Goal: Task Accomplishment & Management: Manage account settings

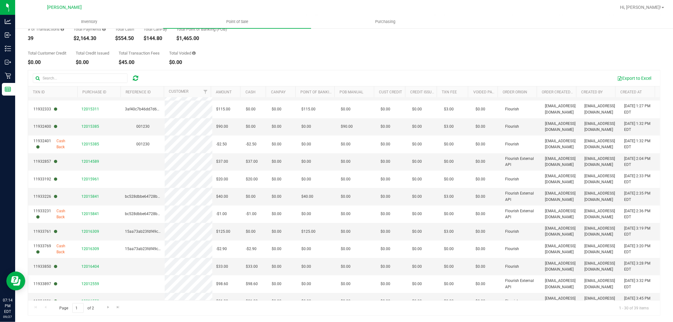
scroll to position [322, 0]
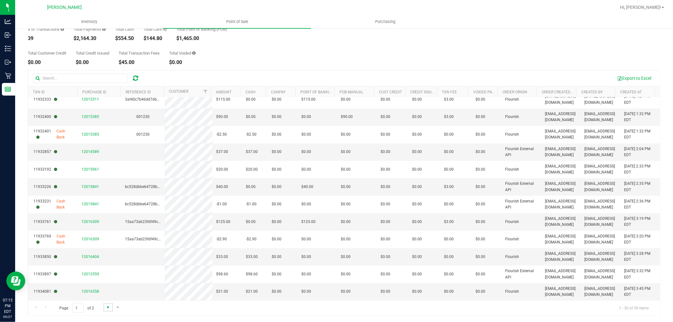
click at [106, 310] on span "Go to the next page" at bounding box center [108, 307] width 5 height 5
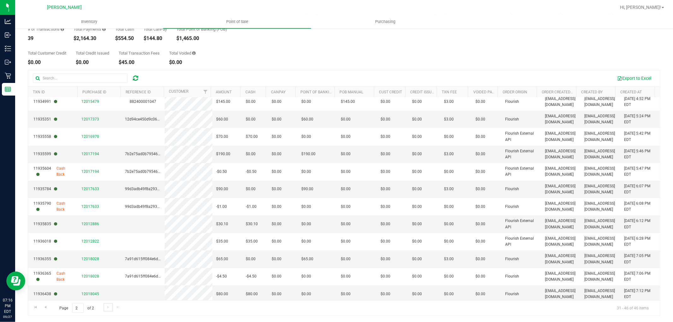
scroll to position [77, 0]
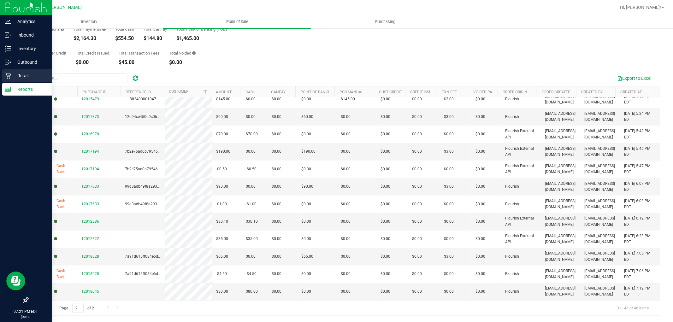
click at [3, 74] on div "Retail" at bounding box center [27, 75] width 50 height 13
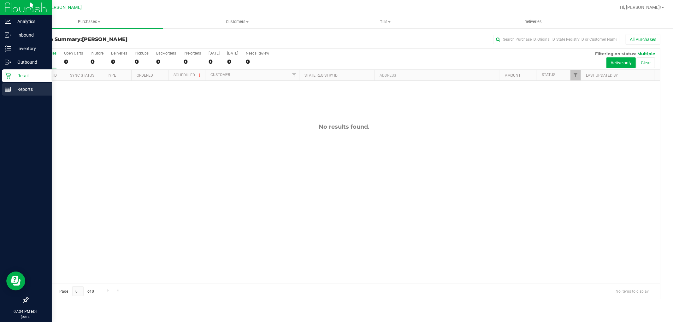
click at [0, 89] on link "Reports" at bounding box center [26, 90] width 52 height 14
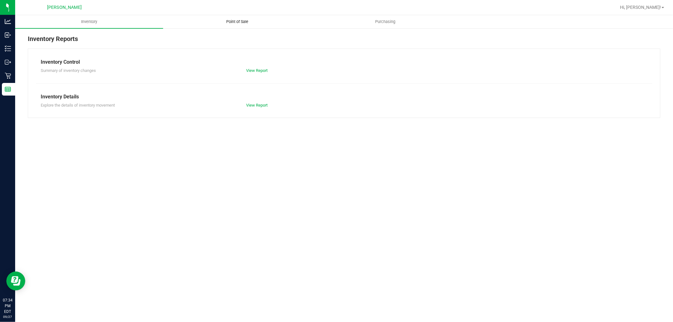
click at [242, 23] on span "Point of Sale" at bounding box center [237, 22] width 39 height 6
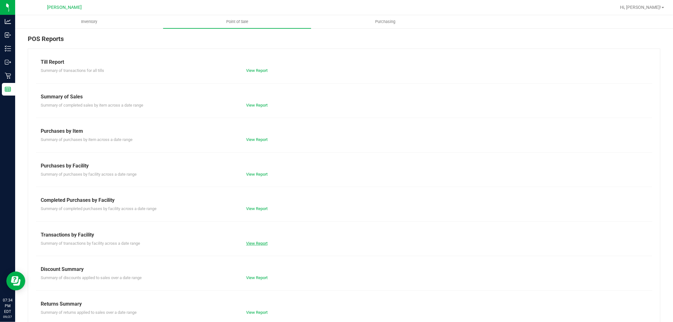
click at [260, 243] on link "View Report" at bounding box center [256, 243] width 21 height 5
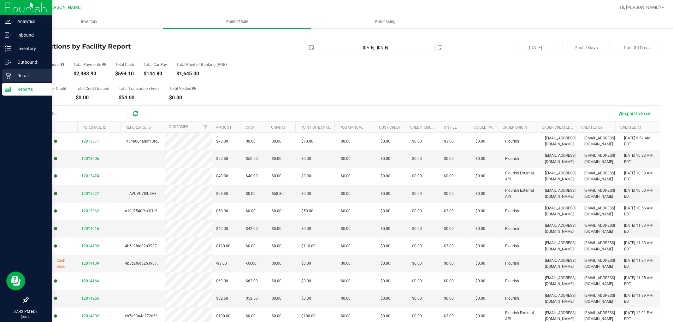
click at [10, 74] on icon at bounding box center [8, 76] width 6 height 6
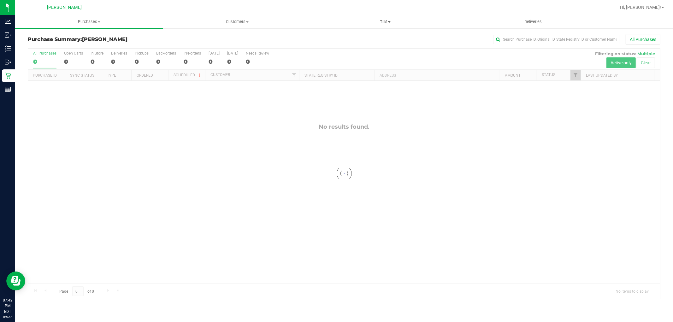
click at [381, 21] on span "Tills" at bounding box center [384, 22] width 147 height 6
click at [324, 38] on span "Manage tills" at bounding box center [332, 37] width 43 height 5
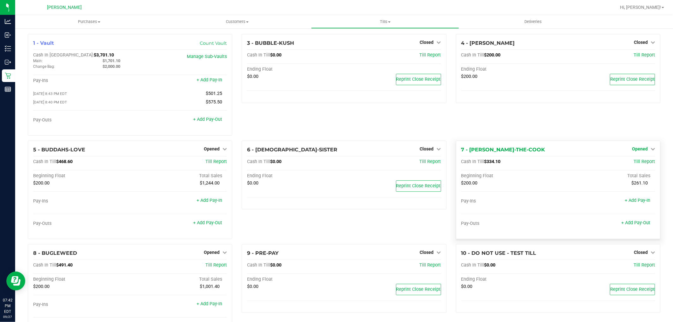
click at [636, 150] on span "Opened" at bounding box center [640, 148] width 16 height 5
click at [633, 162] on link "Close Till" at bounding box center [640, 161] width 17 height 5
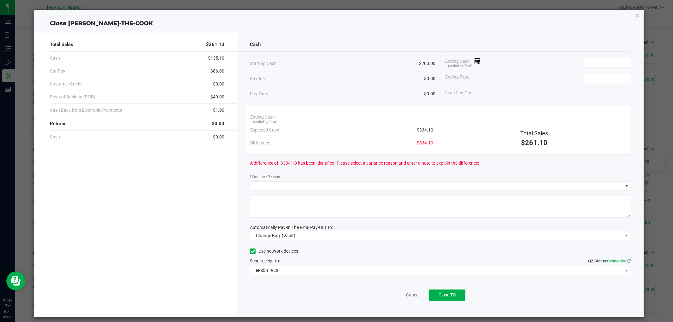
click at [594, 68] on div "Ending Cash (including float)" at bounding box center [538, 63] width 186 height 16
click at [592, 65] on input at bounding box center [607, 62] width 46 height 9
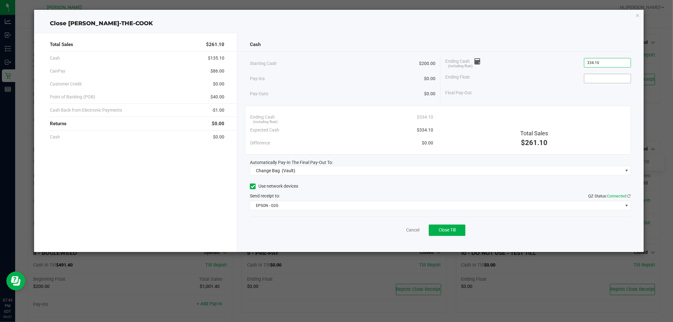
click at [607, 79] on input at bounding box center [607, 78] width 46 height 9
type input "$334.10"
type input "$200.00"
click at [584, 89] on div "Final Pay-Out $134.10" at bounding box center [538, 92] width 186 height 13
click at [335, 167] on span "Change Bag (Vault)" at bounding box center [436, 170] width 372 height 9
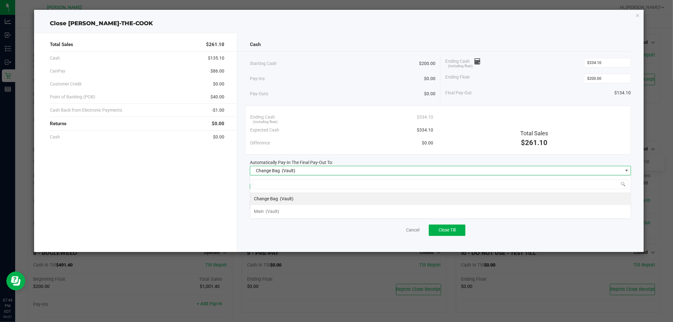
scroll to position [9, 381]
click at [285, 213] on li "Main (Vault)" at bounding box center [440, 211] width 381 height 13
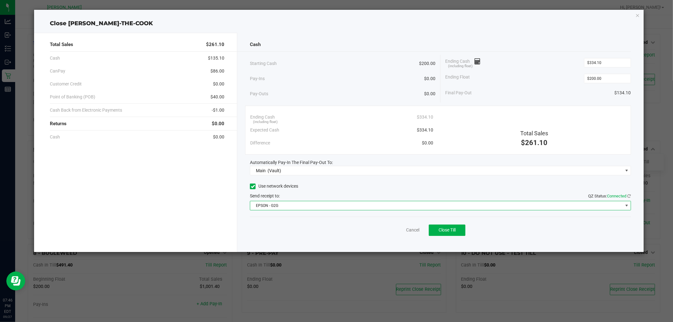
click at [288, 206] on span "EPSON - G2G" at bounding box center [436, 205] width 372 height 9
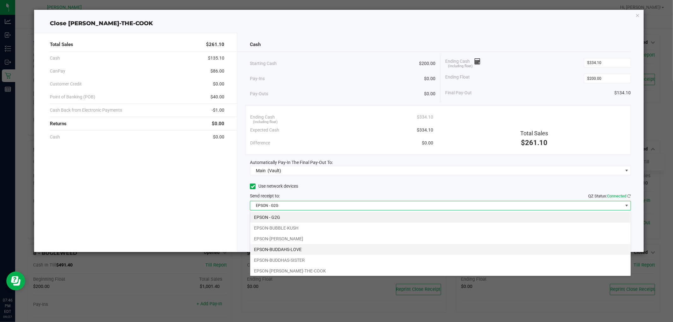
click at [305, 247] on li "EPSON-BUDDAHS-LOVE" at bounding box center [440, 249] width 381 height 11
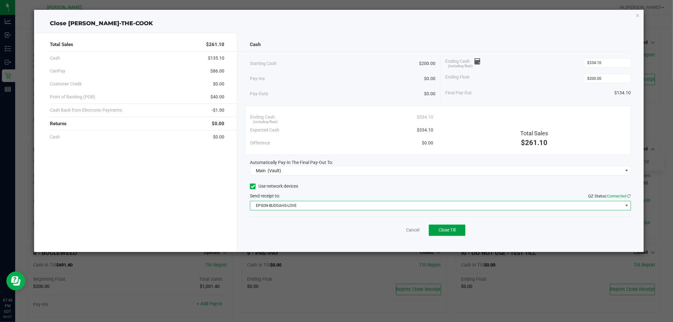
click at [454, 229] on span "Close Till" at bounding box center [447, 230] width 17 height 5
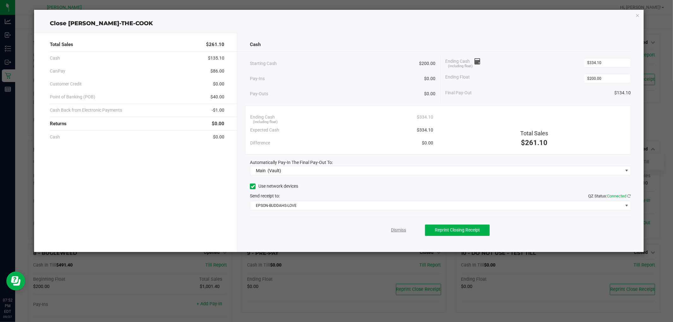
click at [399, 229] on link "Dismiss" at bounding box center [398, 230] width 15 height 7
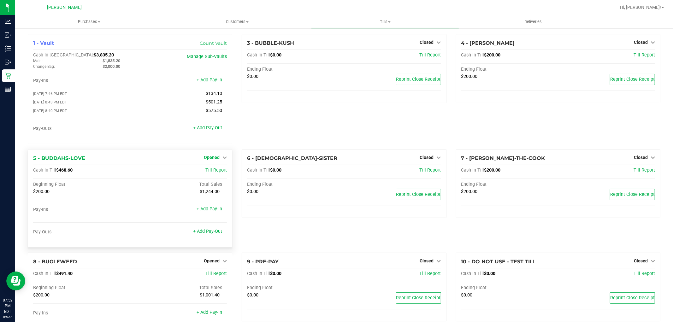
click at [210, 160] on span "Opened" at bounding box center [212, 157] width 16 height 5
click at [215, 169] on link "Close Till" at bounding box center [212, 170] width 17 height 5
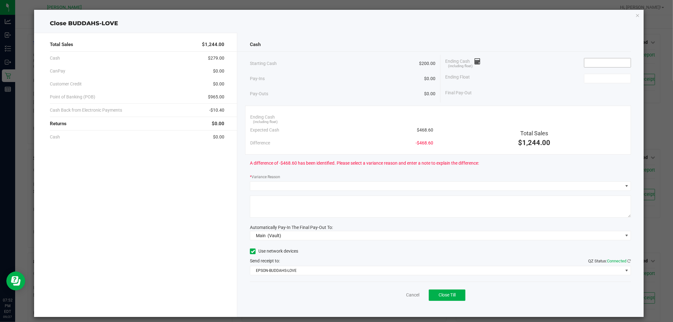
click at [595, 67] on span at bounding box center [607, 62] width 47 height 9
click at [594, 61] on input at bounding box center [607, 62] width 46 height 9
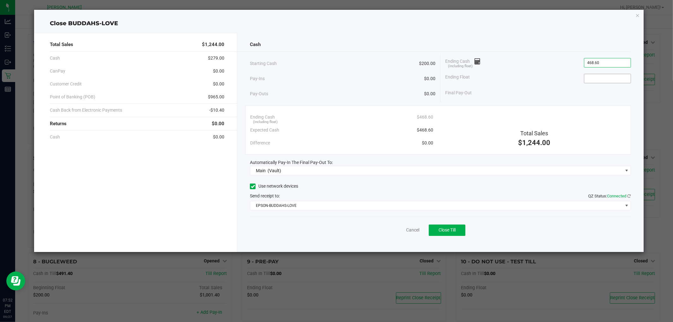
type input "$468.60"
click at [601, 79] on input at bounding box center [607, 78] width 46 height 9
type input "$200.00"
click at [551, 95] on div "Final Pay-Out $268.60" at bounding box center [538, 92] width 186 height 13
click at [452, 229] on span "Close Till" at bounding box center [447, 230] width 17 height 5
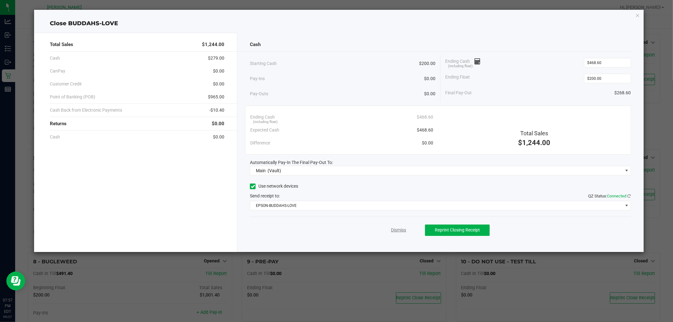
click at [392, 227] on link "Dismiss" at bounding box center [398, 230] width 15 height 7
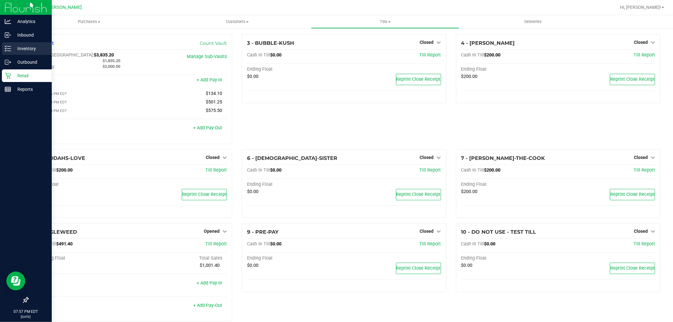
click at [13, 49] on p "Inventory" at bounding box center [30, 49] width 38 height 8
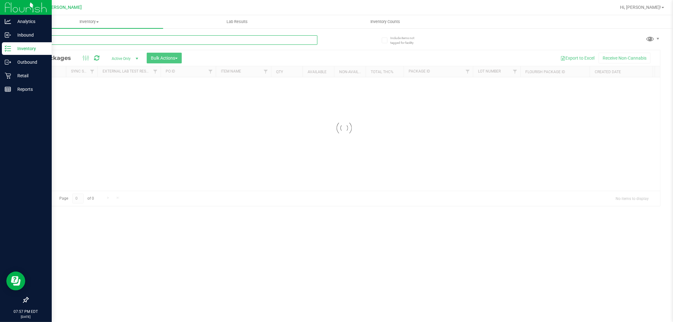
click at [217, 42] on input "text" at bounding box center [173, 39] width 290 height 9
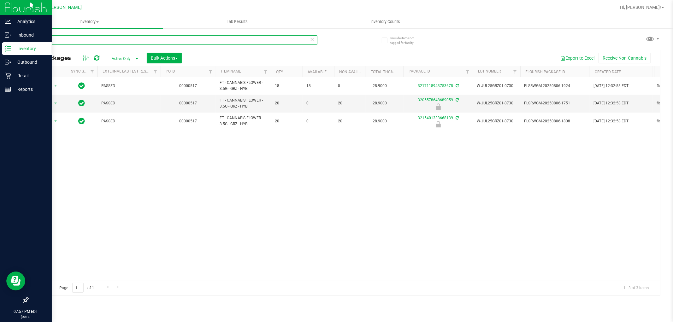
click at [178, 40] on input "grz" at bounding box center [173, 39] width 290 height 9
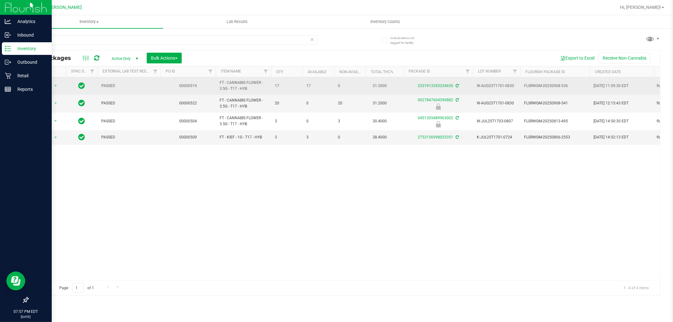
drag, startPoint x: 219, startPoint y: 80, endPoint x: 261, endPoint y: 90, distance: 43.6
click at [261, 90] on td "FT - CANNABIS FLOWER - 3.5G - T17 - HYB" at bounding box center [243, 85] width 55 height 17
copy span "FT - CANNABIS FLOWER - 3.5G - T17 - HYB"
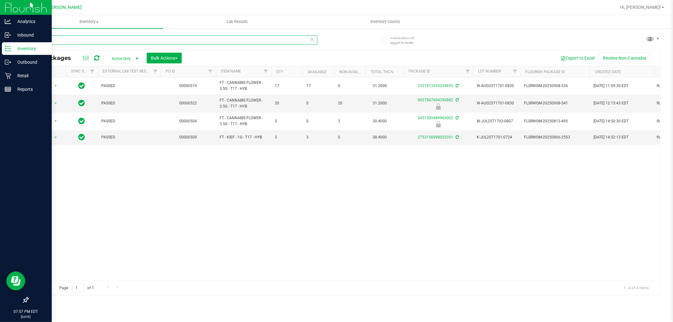
click at [136, 43] on input "t17" at bounding box center [173, 39] width 290 height 9
paste input "FT - CANNABIS FLOWER - 3.5G - T17 - HYB"
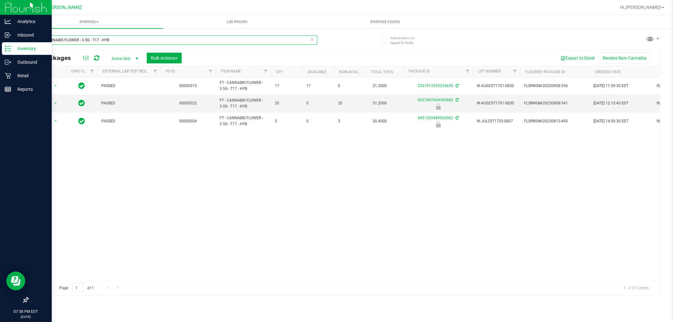
click at [75, 39] on input "FT - CANNABIS FLOWER - 3.5G - T17 - HYB" at bounding box center [173, 39] width 290 height 9
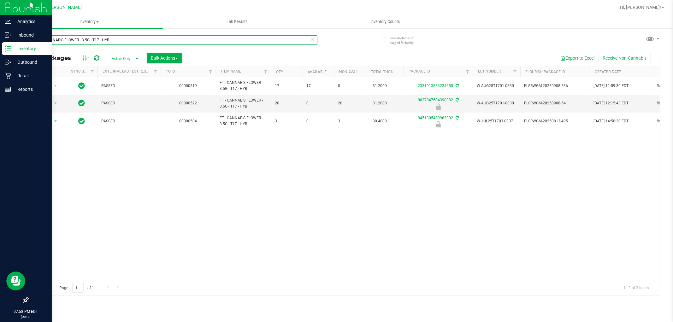
click at [75, 39] on input "FT - CANNABIS FLOWER - 3.5G - T17 - HYB" at bounding box center [173, 39] width 290 height 9
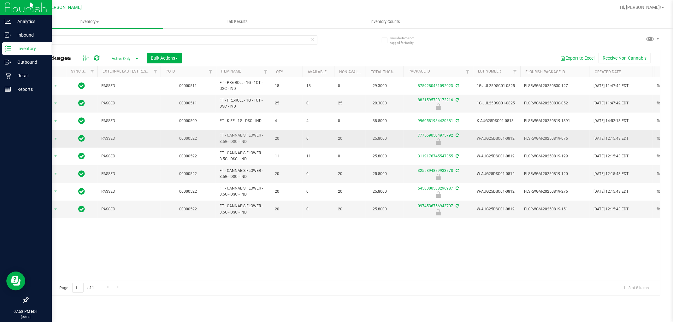
drag, startPoint x: 218, startPoint y: 131, endPoint x: 248, endPoint y: 142, distance: 32.5
click at [248, 142] on td "FT - CANNABIS FLOWER - 3.5G - DSC - IND" at bounding box center [243, 139] width 55 height 18
copy span "FT - CANNABIS FLOWER - 3.5G - DSC - IND"
click at [85, 36] on input "dsc" at bounding box center [173, 39] width 290 height 9
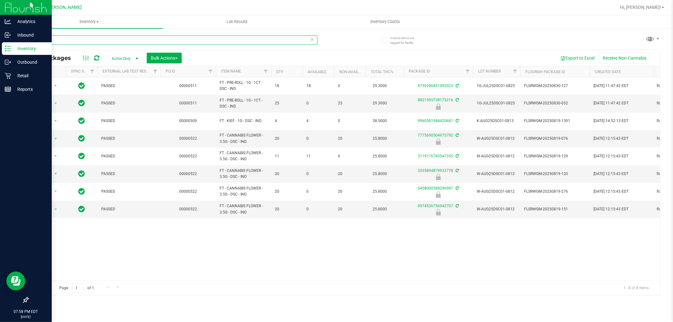
click at [84, 36] on input "dsc" at bounding box center [173, 39] width 290 height 9
paste input "FT - CANNABIS FLOWER - 3.5G - DSC - IND"
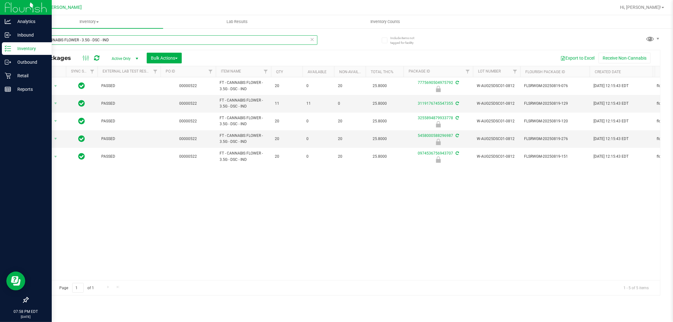
click at [167, 37] on input "FT - CANNABIS FLOWER - 3.5G - DSC - IND" at bounding box center [173, 39] width 290 height 9
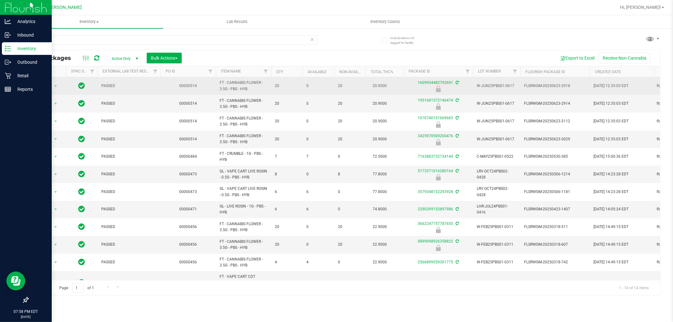
drag, startPoint x: 216, startPoint y: 83, endPoint x: 251, endPoint y: 93, distance: 36.7
click at [251, 93] on td "FT - CANNABIS FLOWER - 3.5G - PBS - HYB" at bounding box center [243, 86] width 55 height 18
copy span "FT - CANNABIS FLOWER - 3.5G - PBS - HYB"
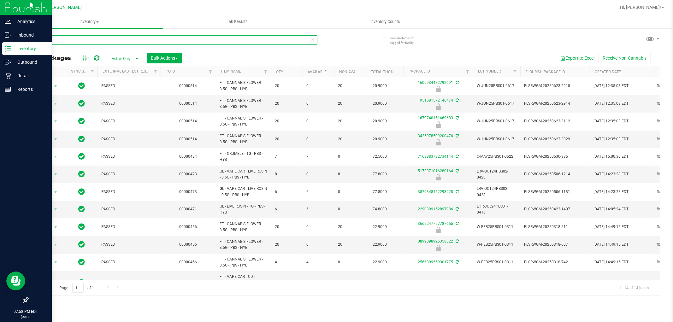
click at [98, 42] on input "pbs" at bounding box center [173, 39] width 290 height 9
click at [97, 42] on input "pbs" at bounding box center [173, 39] width 290 height 9
paste input "FT - CANNABIS FLOWER - 3.5G - PBS - HYB"
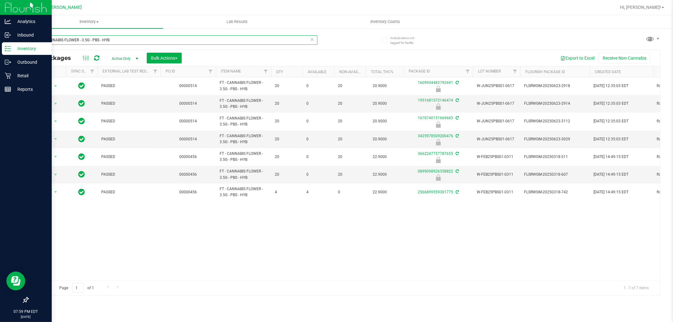
click at [99, 39] on input "FT - CANNABIS FLOWER - 3.5G - PBS - HYB" at bounding box center [173, 39] width 290 height 9
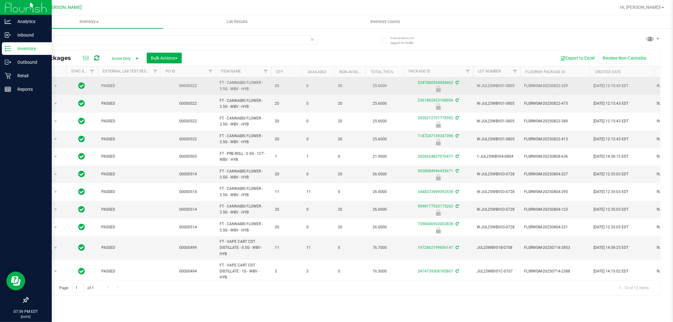
drag, startPoint x: 219, startPoint y: 83, endPoint x: 257, endPoint y: 94, distance: 40.0
click at [257, 94] on td "FT - CANNABIS FLOWER - 3.5G - WBV - HYB" at bounding box center [243, 86] width 55 height 18
copy span "FT - CANNABIS FLOWER - 3.5G - WBV - HYB"
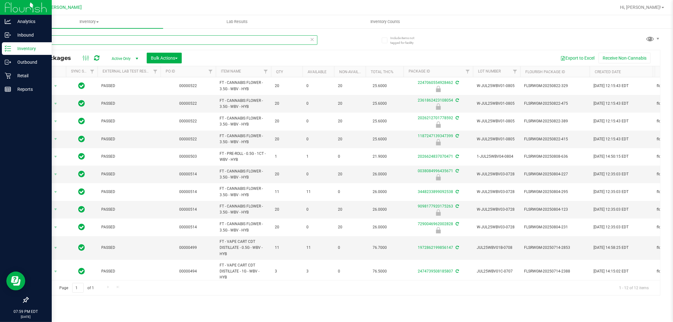
click at [174, 39] on input "wbv" at bounding box center [173, 39] width 290 height 9
paste input "FT - CANNABIS FLOWER - 3.5G - WBV - HYB"
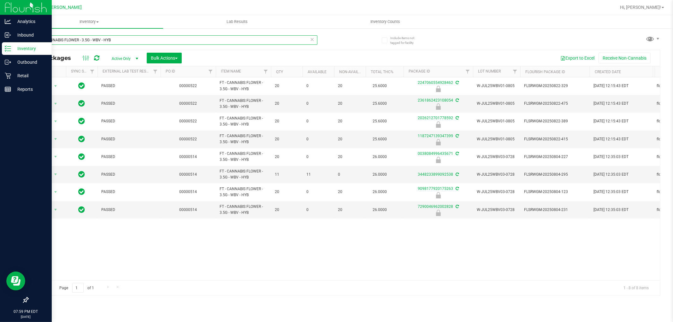
click at [104, 36] on input "FT - CANNABIS FLOWER - 3.5G - WBV - HYB" at bounding box center [173, 39] width 290 height 9
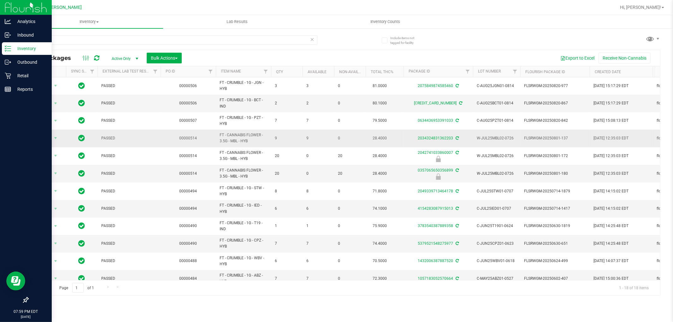
click at [229, 133] on span "FT - CANNABIS FLOWER - 3.5G - MBL - HYB" at bounding box center [244, 138] width 48 height 12
copy tr "FT - CANNABIS FLOWER - 3.5G - MBL - HYB"
click at [95, 38] on input "mbl" at bounding box center [173, 39] width 290 height 9
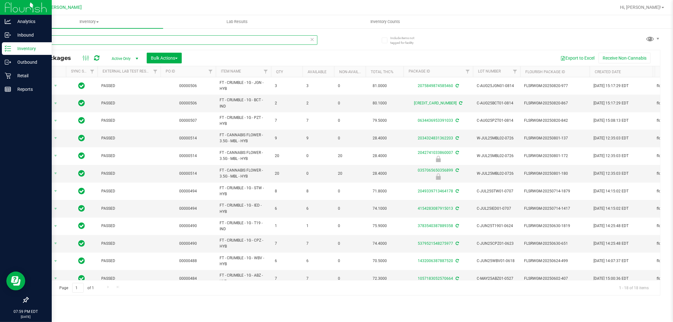
click at [95, 38] on input "mbl" at bounding box center [173, 39] width 290 height 9
paste input "FT - CANNABIS FLOWER - 3.5G - MBL - HYB"
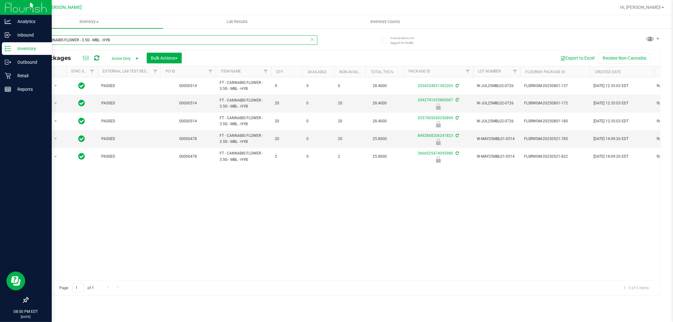
click at [101, 38] on input "FT - CANNABIS FLOWER - 3.5G - MBL - HYB" at bounding box center [173, 39] width 290 height 9
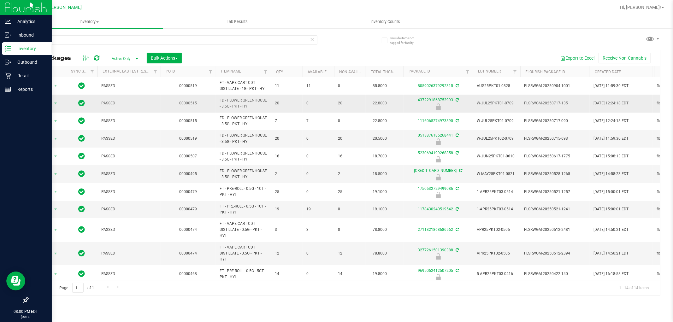
click at [231, 104] on span "FD - FLOWER GREENHOUSE - 3.5G - PKT - HYI" at bounding box center [244, 104] width 48 height 12
copy tr "FD - FLOWER GREENHOUSE - 3.5G - PKT - HYI"
click at [138, 36] on input "pkt" at bounding box center [173, 39] width 290 height 9
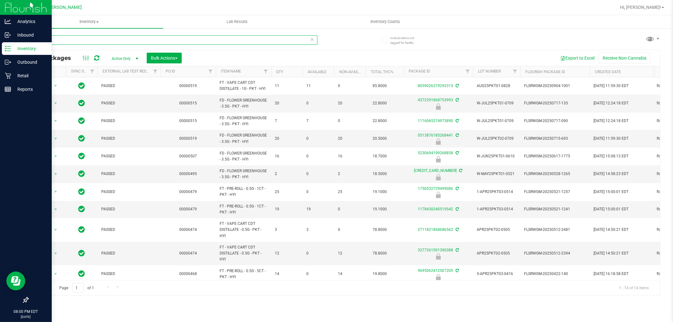
click at [138, 36] on input "pkt" at bounding box center [173, 39] width 290 height 9
paste input "FD - FLOWER GREENHOUSE - 3.5G - PKT - HYI"
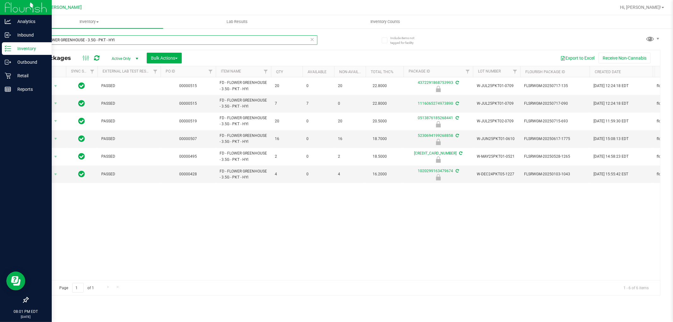
click at [113, 42] on input "FD - FLOWER GREENHOUSE - 3.5G - PKT - HYI" at bounding box center [173, 39] width 290 height 9
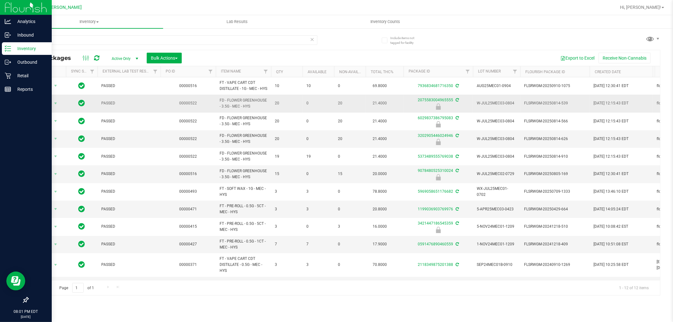
click at [239, 108] on span "FD - FLOWER GREENHOUSE - 3.5G - MEC - HYS" at bounding box center [244, 104] width 48 height 12
copy tr "FD - FLOWER GREENHOUSE - 3.5G - MEC - HYS"
click at [129, 44] on input "mec" at bounding box center [173, 39] width 290 height 9
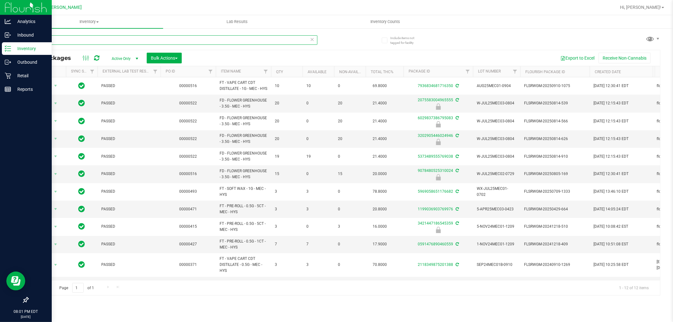
click at [129, 44] on input "mec" at bounding box center [173, 39] width 290 height 9
paste input "FD - FLOWER GREENHOUSE - 3.5G - MEC - HYS"
type input "FD - FLOWER GREENHOUSE - 3.5G - MEC - HYS"
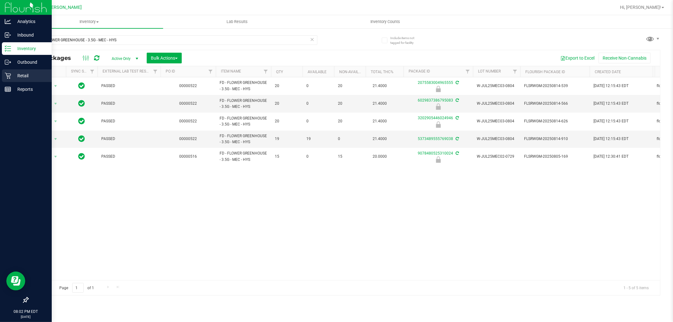
click at [9, 74] on icon at bounding box center [8, 76] width 6 height 6
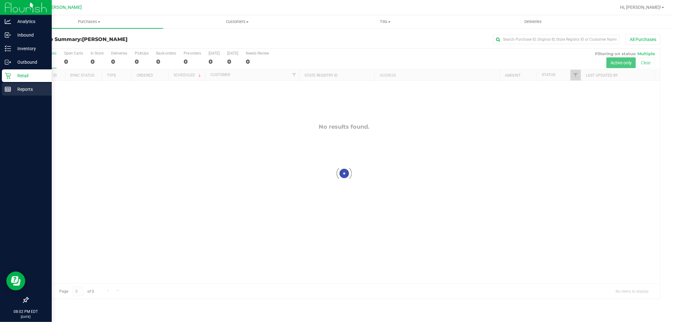
click at [13, 91] on p "Reports" at bounding box center [30, 90] width 38 height 8
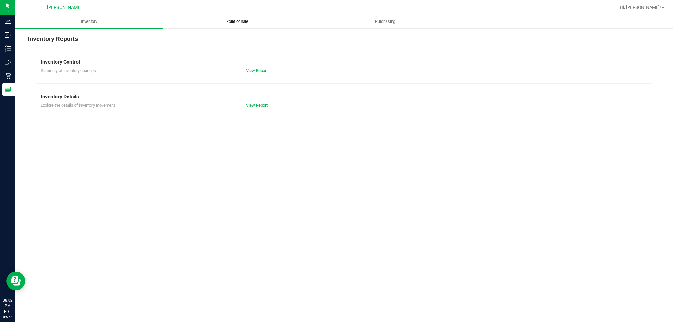
click at [246, 21] on span "Point of Sale" at bounding box center [237, 22] width 39 height 6
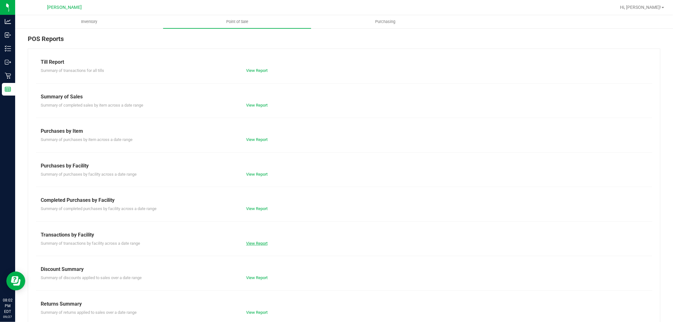
click at [255, 243] on link "View Report" at bounding box center [256, 243] width 21 height 5
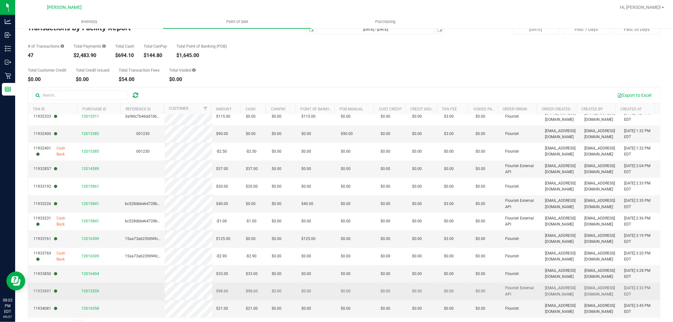
scroll to position [35, 0]
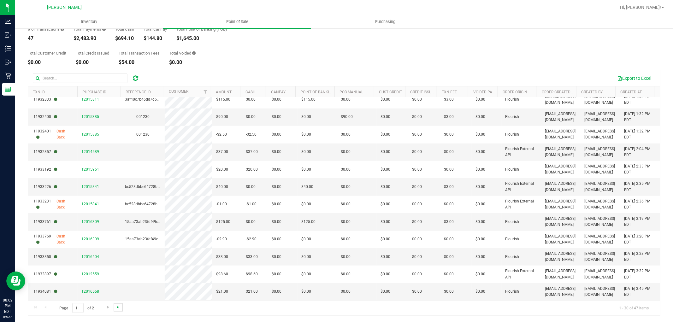
click at [119, 306] on span "Go to the last page" at bounding box center [117, 307] width 5 height 5
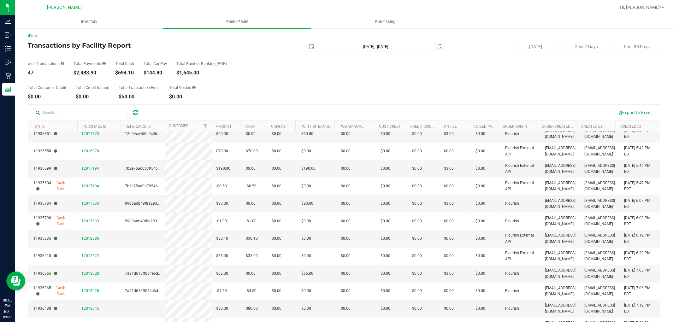
scroll to position [0, 0]
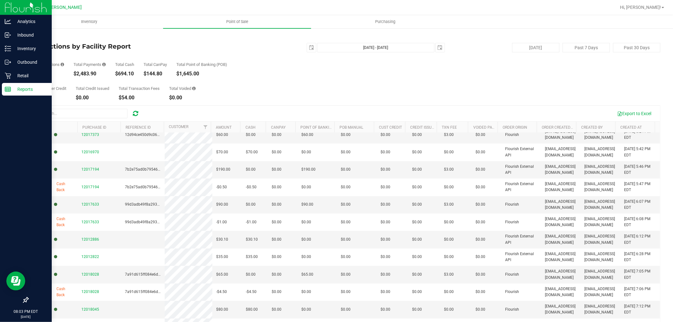
click at [13, 86] on p "Reports" at bounding box center [30, 90] width 38 height 8
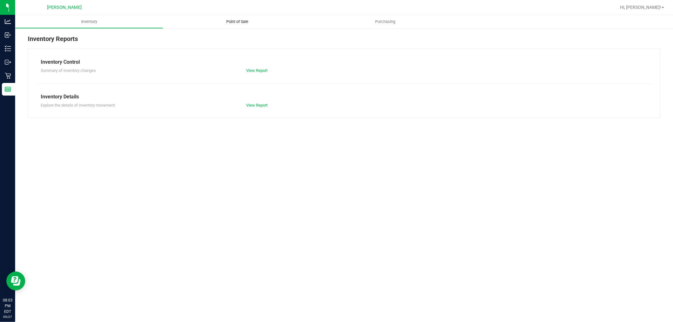
click at [236, 17] on uib-tab-heading "Point of Sale" at bounding box center [237, 21] width 148 height 13
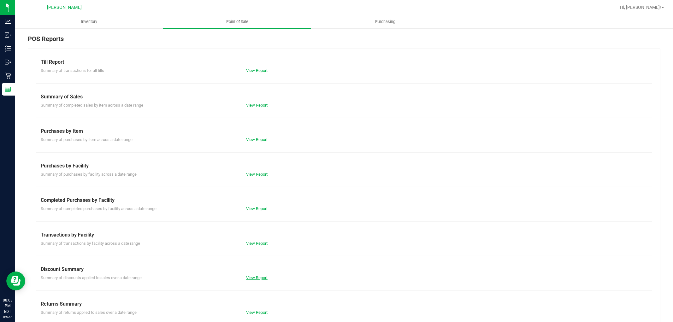
click at [258, 276] on link "View Report" at bounding box center [256, 277] width 21 height 5
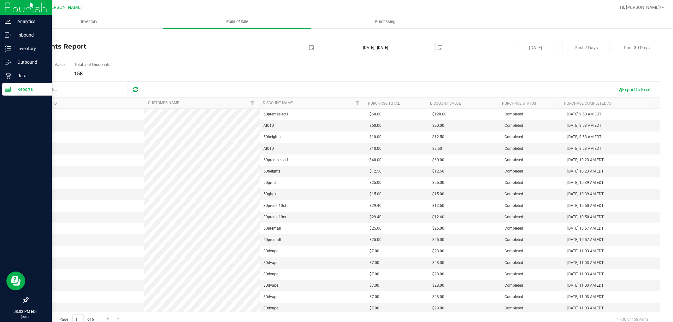
click at [21, 92] on p "Reports" at bounding box center [30, 90] width 38 height 8
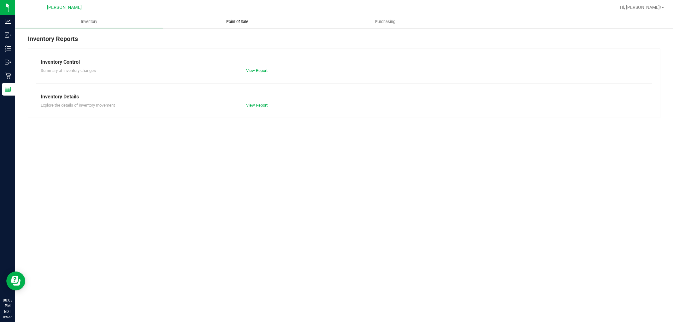
click at [235, 23] on span "Point of Sale" at bounding box center [237, 22] width 39 height 6
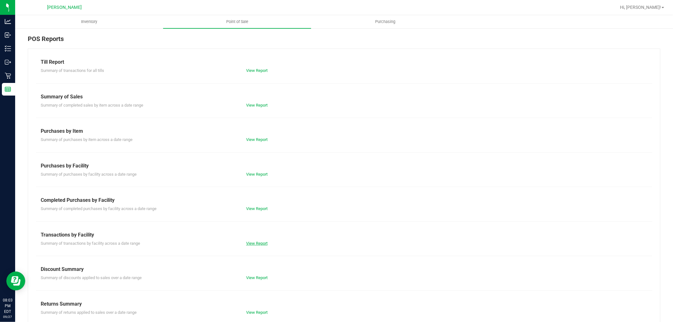
click at [257, 244] on link "View Report" at bounding box center [256, 243] width 21 height 5
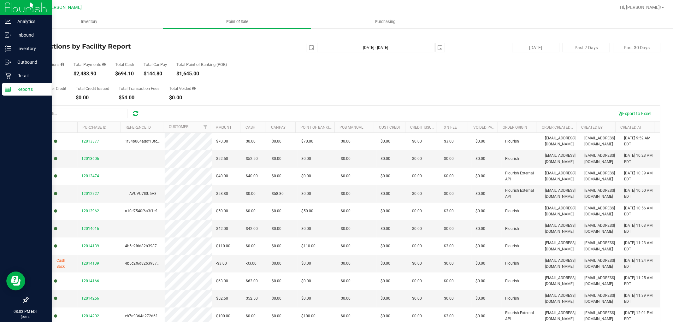
click at [20, 88] on p "Reports" at bounding box center [30, 90] width 38 height 8
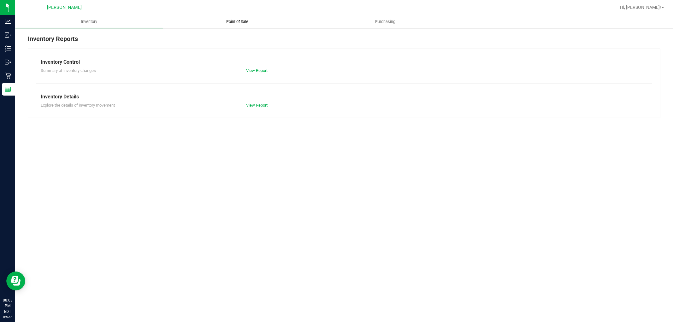
click at [238, 21] on span "Point of Sale" at bounding box center [237, 22] width 39 height 6
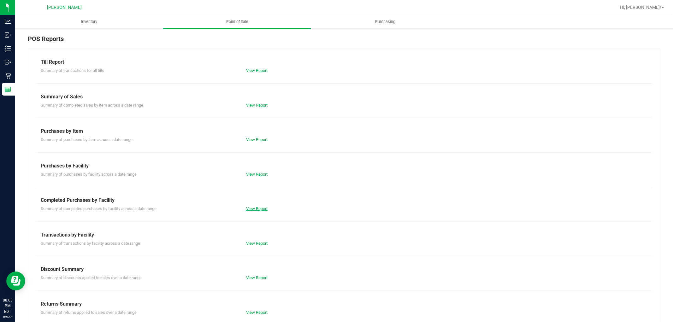
click at [262, 209] on link "View Report" at bounding box center [256, 208] width 21 height 5
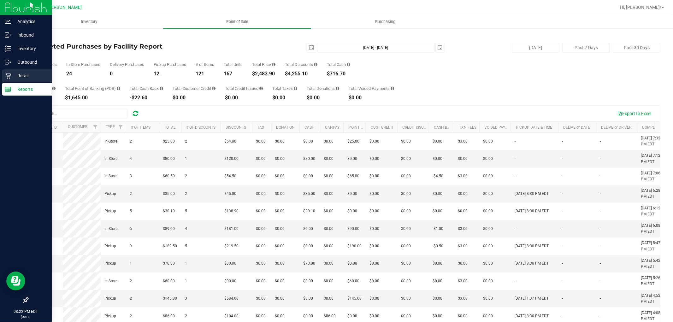
click at [6, 75] on icon at bounding box center [8, 76] width 6 height 6
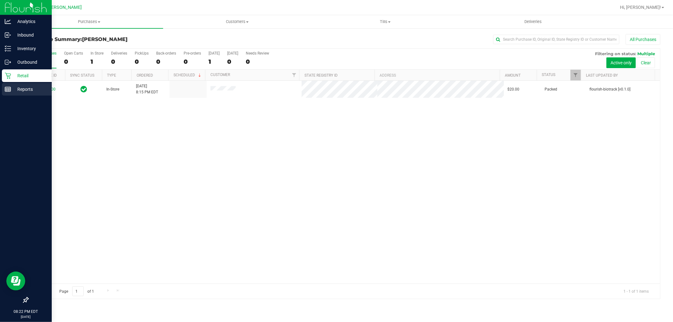
click at [8, 89] on icon at bounding box center [8, 89] width 6 height 6
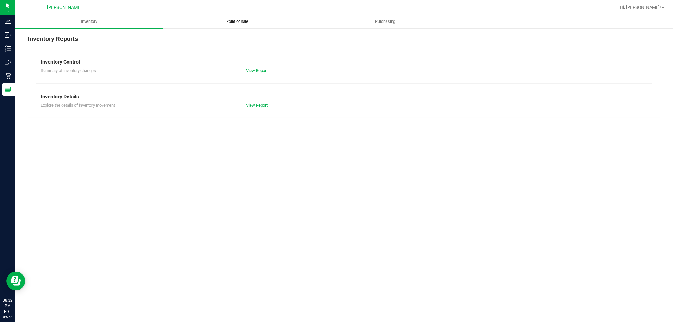
click at [229, 22] on span "Point of Sale" at bounding box center [237, 22] width 39 height 6
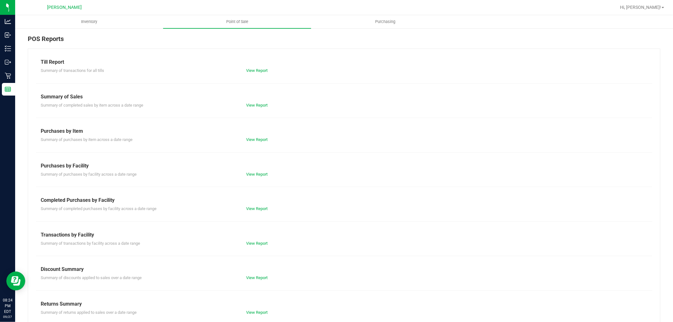
click at [257, 236] on div "Transactions by Facility" at bounding box center [344, 235] width 607 height 8
click at [256, 243] on link "View Report" at bounding box center [256, 243] width 21 height 5
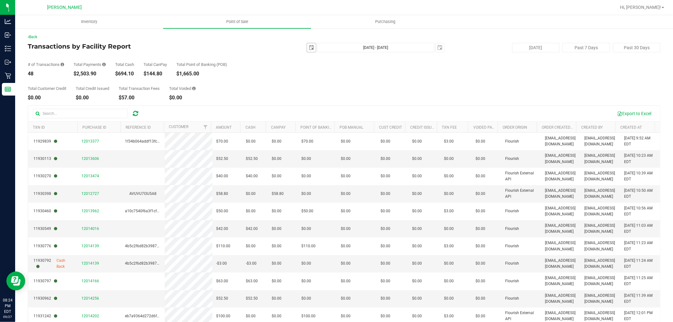
click at [311, 47] on span "select" at bounding box center [311, 47] width 9 height 9
click at [317, 113] on link "22" at bounding box center [318, 112] width 9 height 10
type input "[DATE]"
type input "[DATE] - [DATE]"
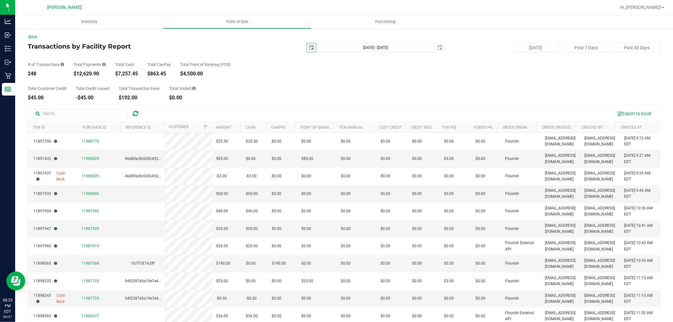
click at [311, 46] on span "select" at bounding box center [311, 47] width 9 height 9
click at [320, 83] on link "1" at bounding box center [318, 83] width 9 height 10
type input "[DATE]"
type input "[DATE] - [DATE]"
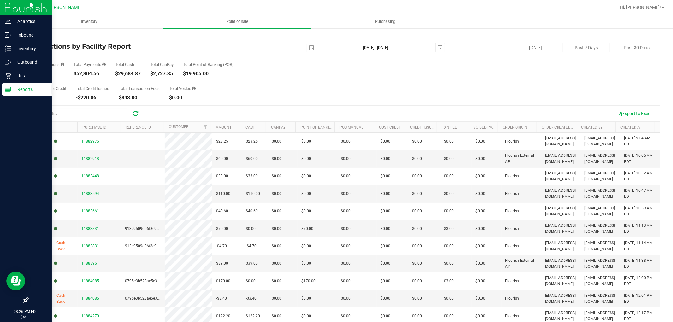
click at [10, 92] on rect at bounding box center [8, 89] width 6 height 4
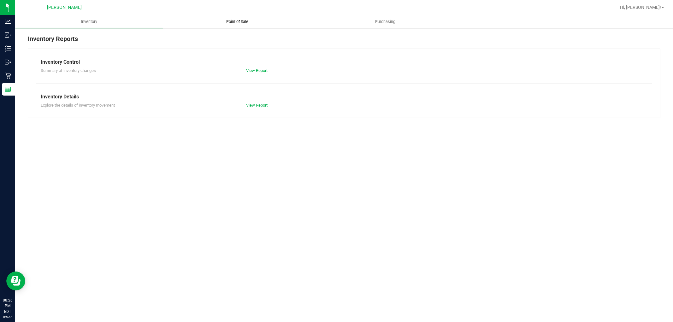
click at [224, 18] on uib-tab-heading "Point of Sale" at bounding box center [237, 21] width 148 height 13
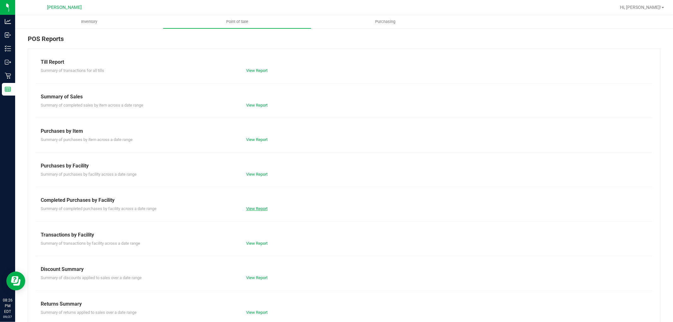
click at [256, 210] on link "View Report" at bounding box center [256, 208] width 21 height 5
